Goal: Navigation & Orientation: Understand site structure

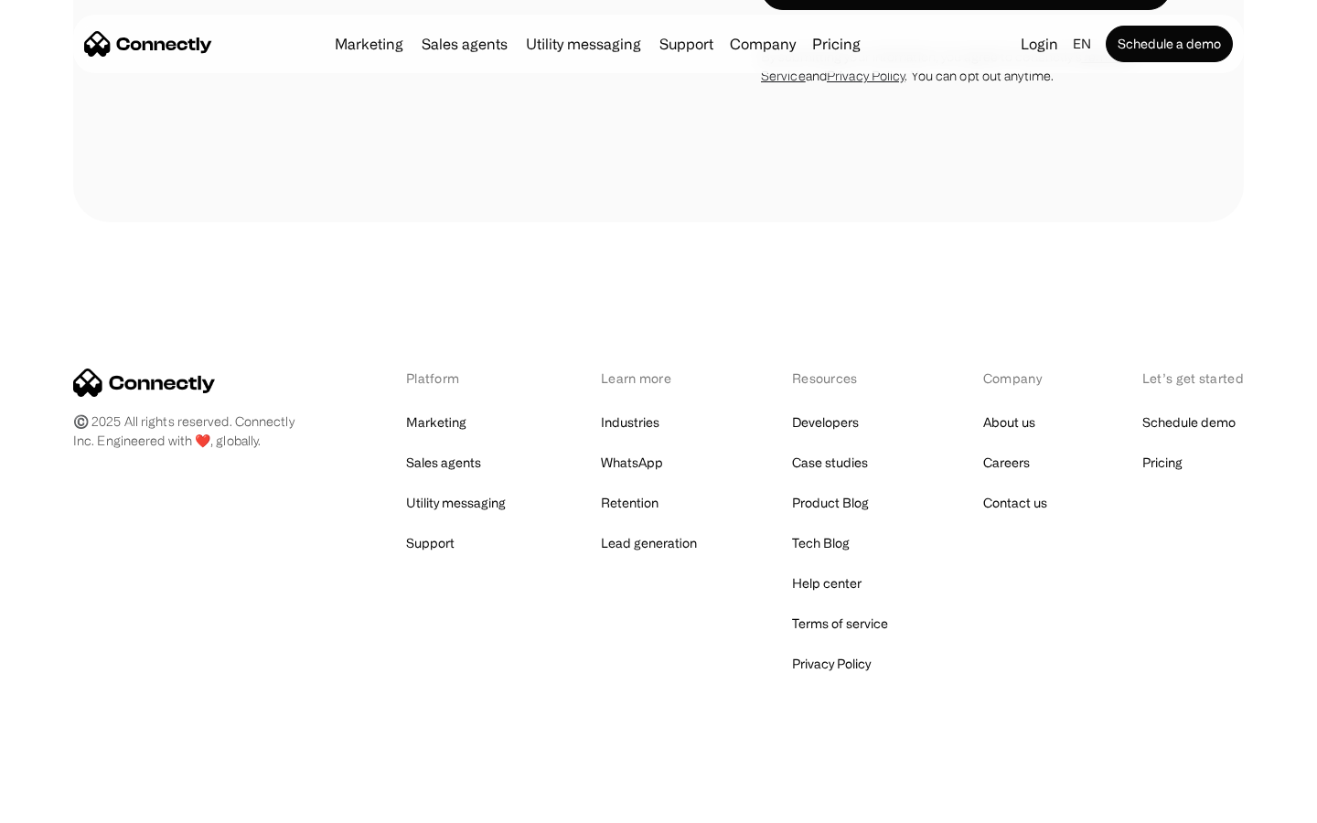
scroll to position [1239, 0]
